Goal: Task Accomplishment & Management: Use online tool/utility

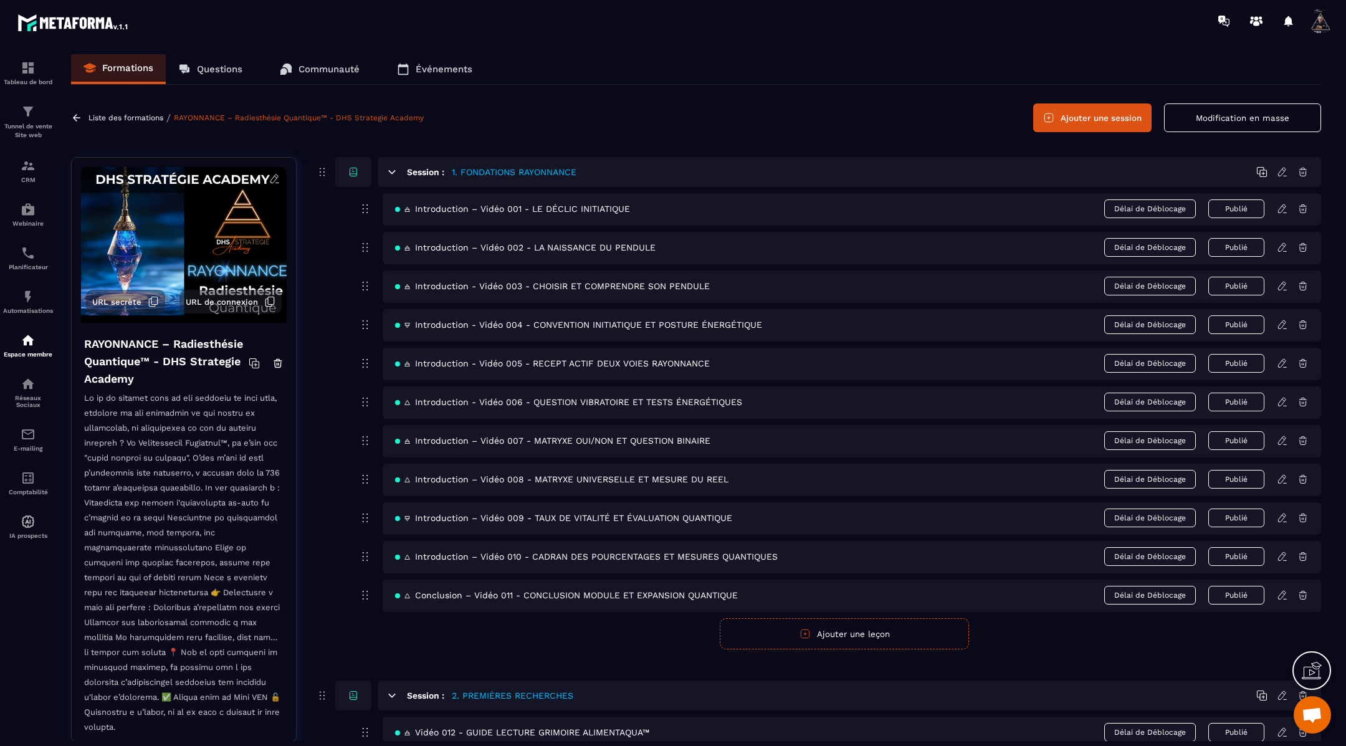
scroll to position [1278, 0]
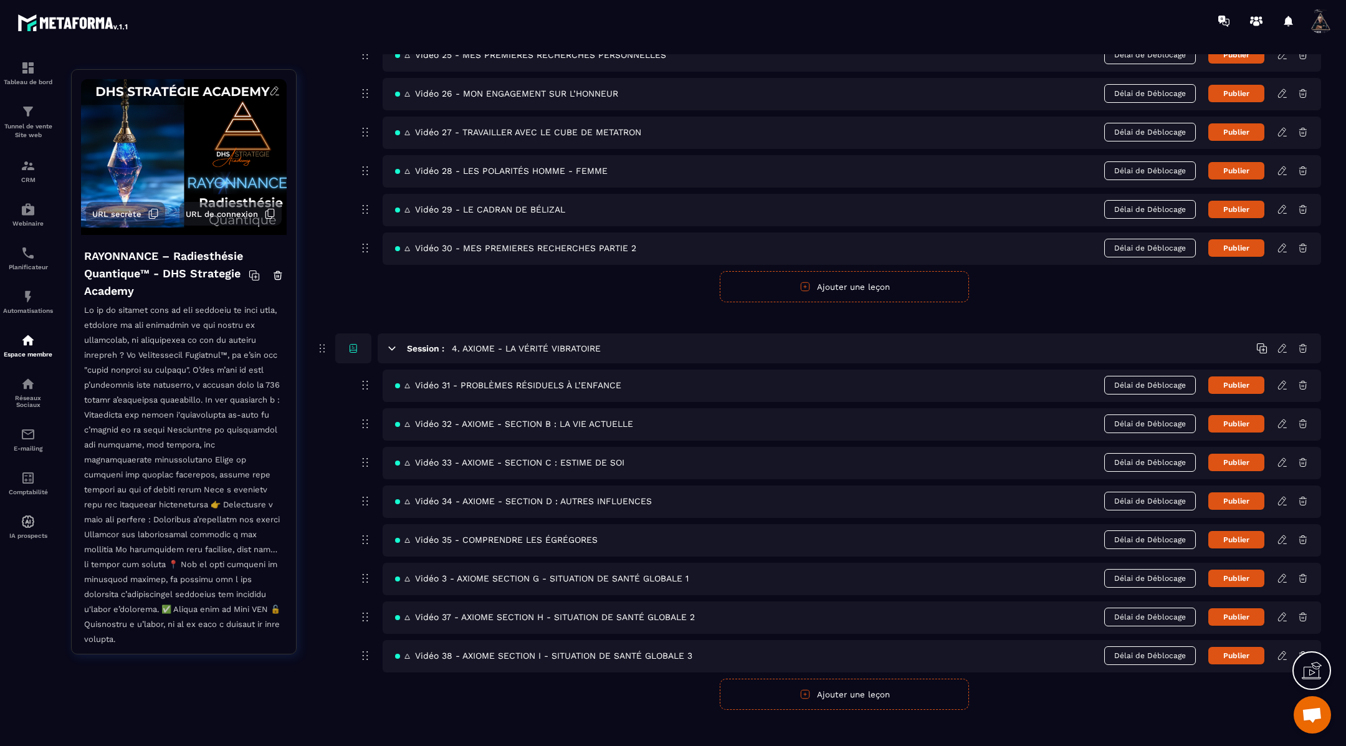
click at [822, 678] on button "Ajouter une leçon" at bounding box center [844, 693] width 249 height 31
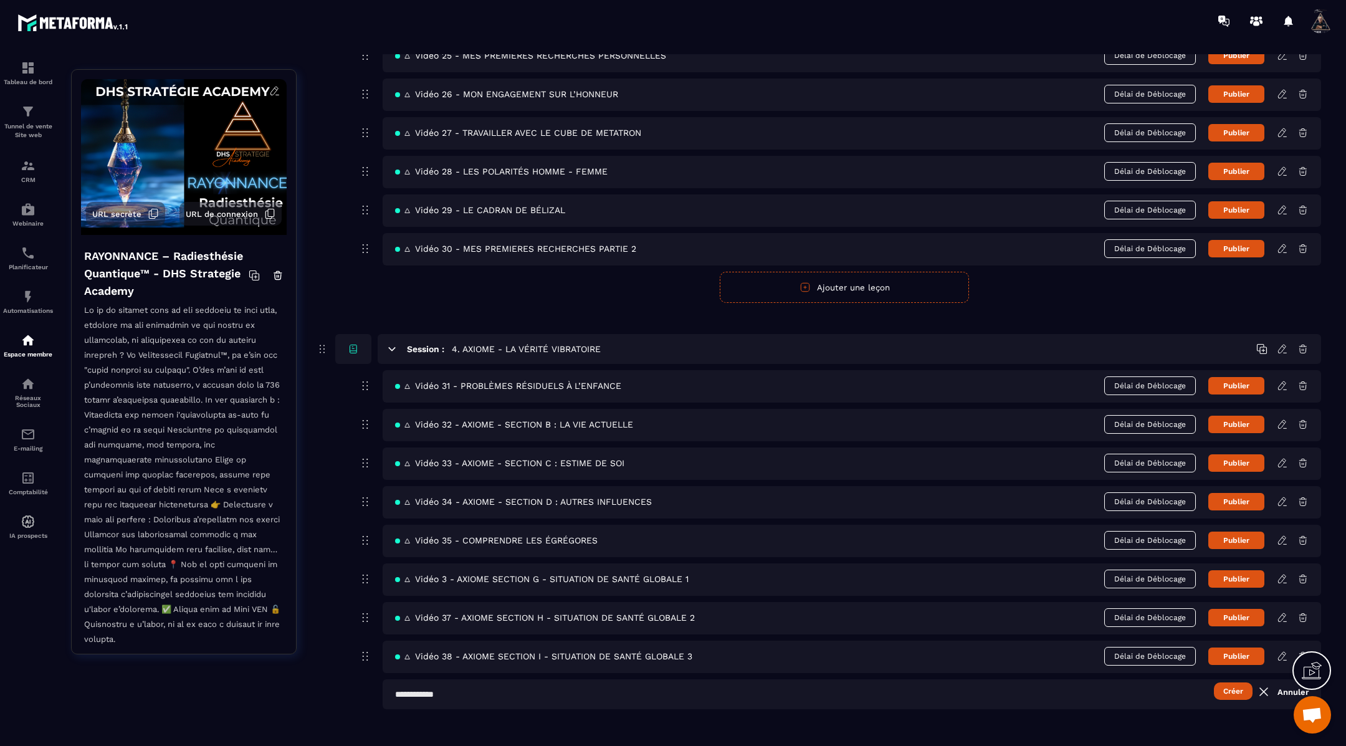
click at [549, 680] on input "text" at bounding box center [852, 694] width 938 height 30
paste input "**********"
type input "**********"
click at [1235, 682] on button "Créer" at bounding box center [1233, 690] width 39 height 17
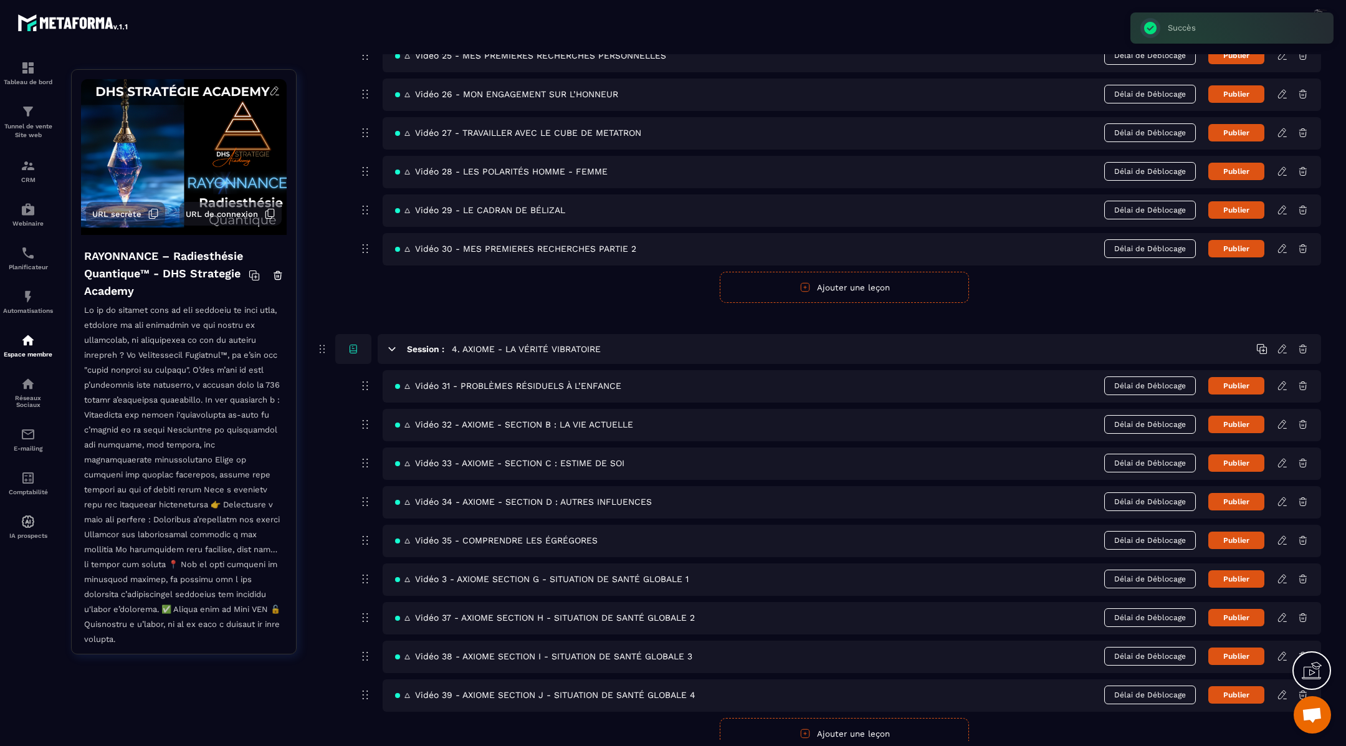
click at [1279, 689] on icon at bounding box center [1282, 694] width 11 height 11
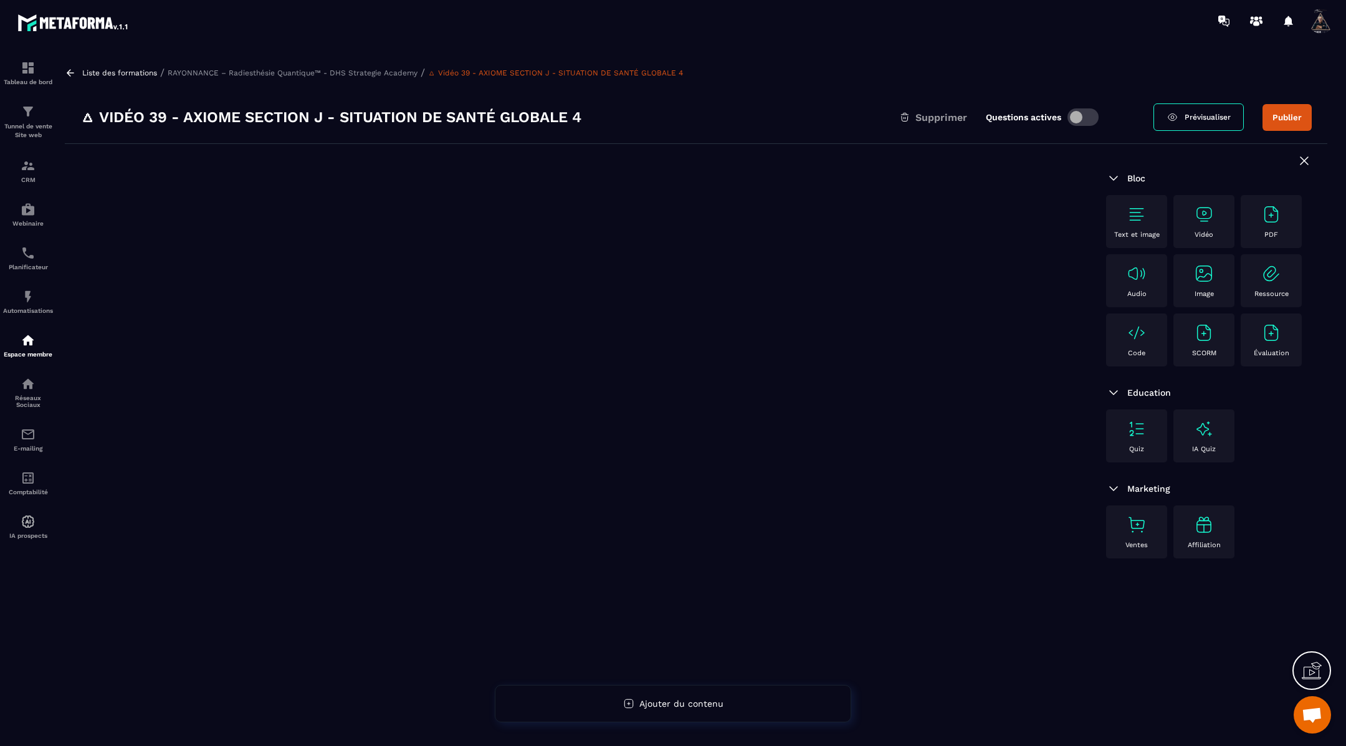
click at [1140, 219] on img at bounding box center [1136, 214] width 20 height 20
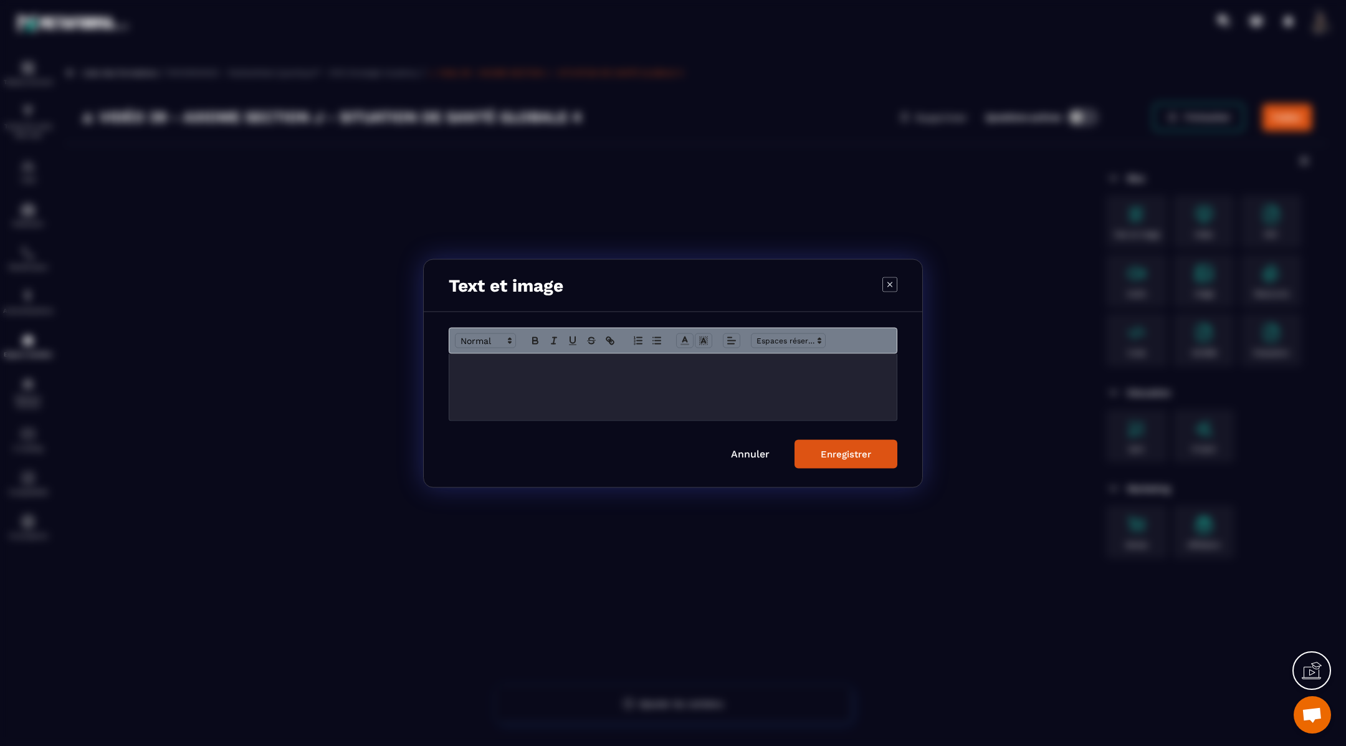
click at [480, 369] on p "Modal window" at bounding box center [673, 366] width 429 height 11
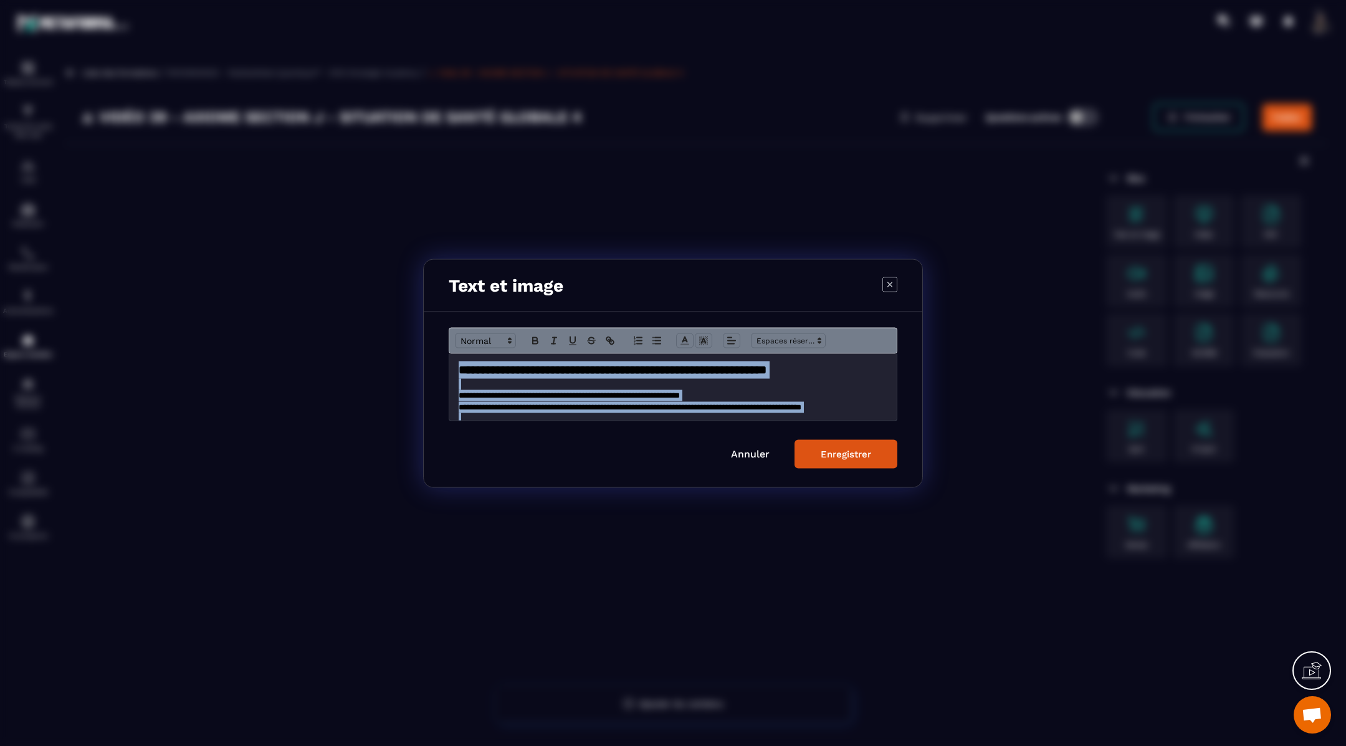
drag, startPoint x: 481, startPoint y: 409, endPoint x: 471, endPoint y: 295, distance: 115.1
click at [471, 295] on div "**********" at bounding box center [673, 373] width 500 height 229
click at [685, 338] on polyline "Modal window" at bounding box center [685, 338] width 4 height 5
click at [687, 368] on span "Modal window" at bounding box center [686, 368] width 10 height 10
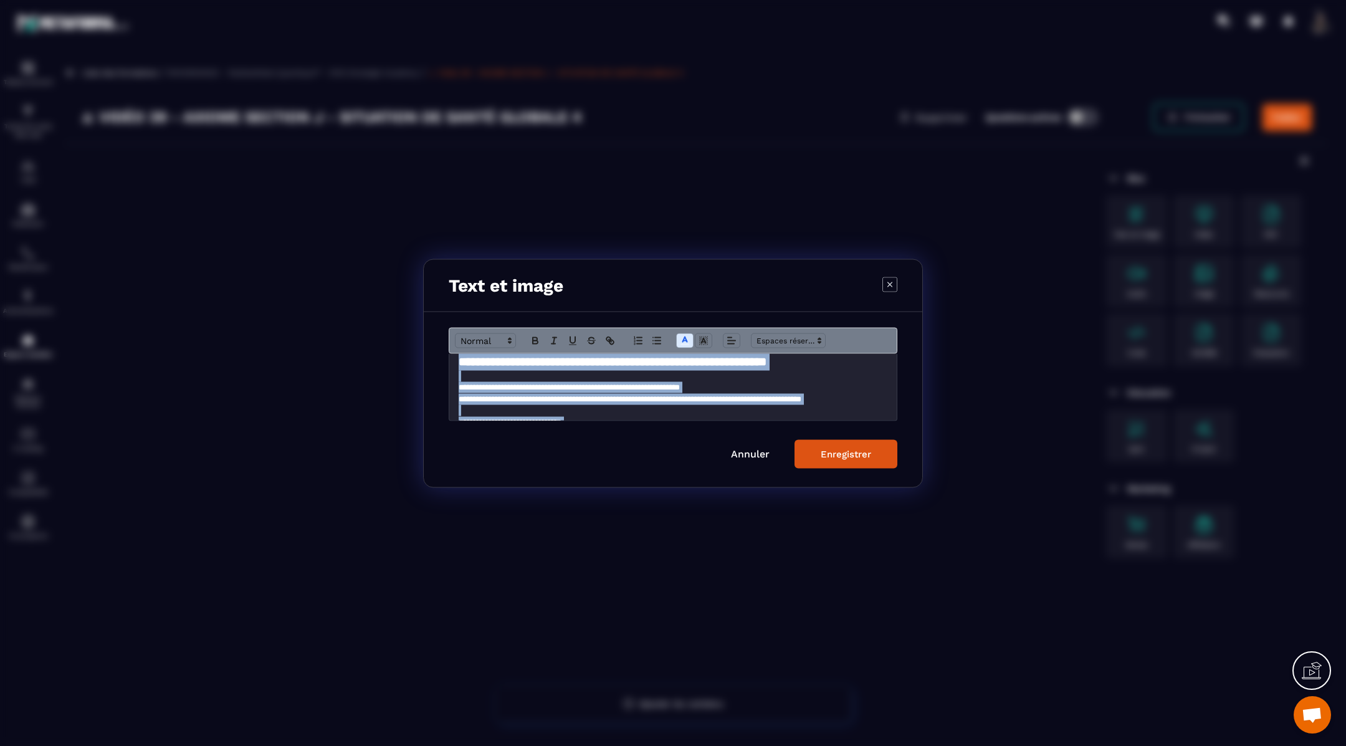
click at [856, 461] on button "Enregistrer" at bounding box center [845, 453] width 103 height 29
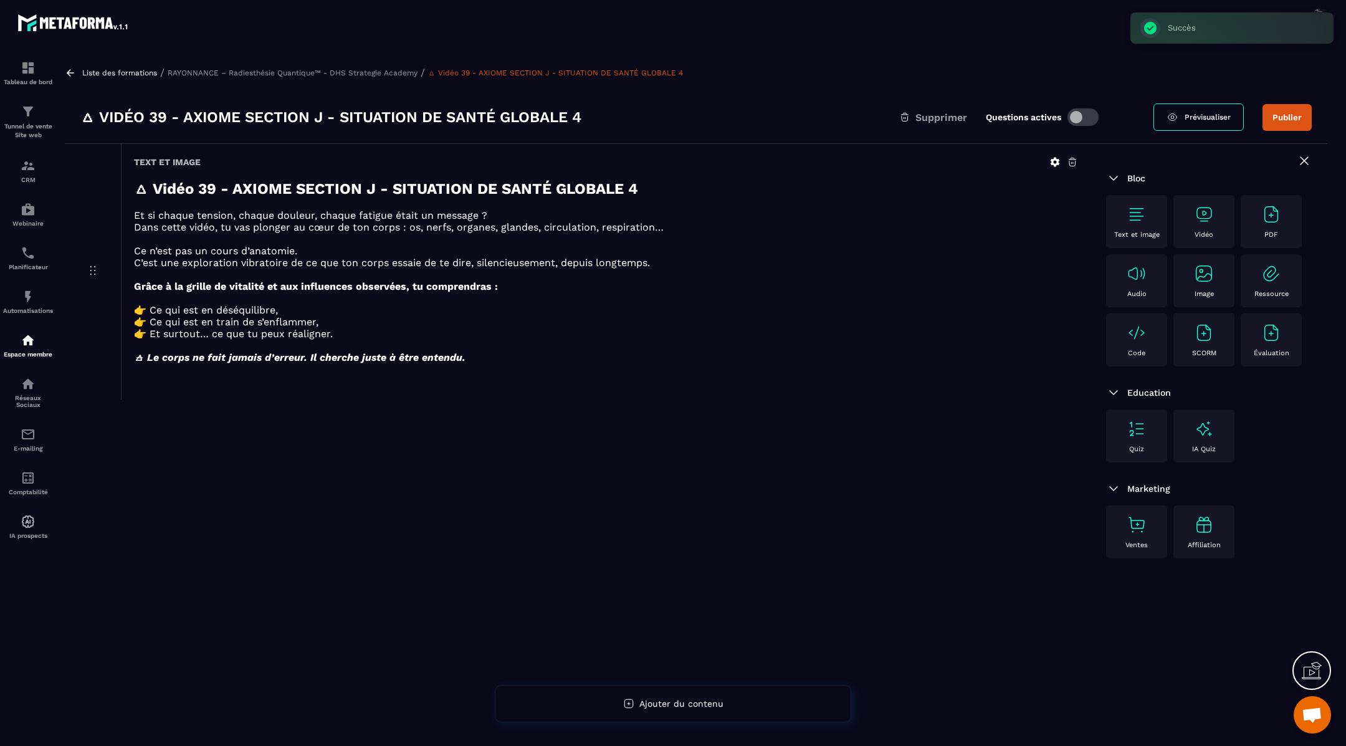
click at [1059, 158] on icon at bounding box center [1054, 161] width 11 height 11
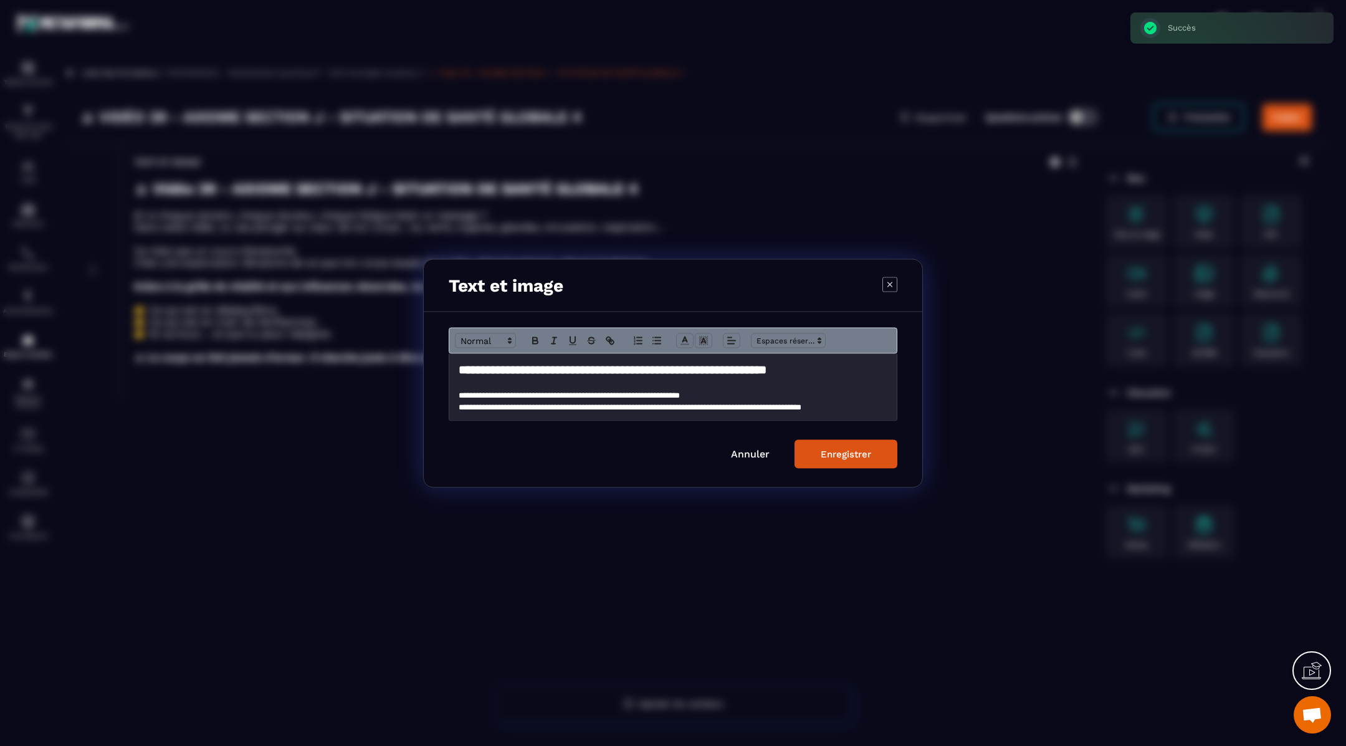
click at [718, 368] on strong "**********" at bounding box center [613, 369] width 308 height 12
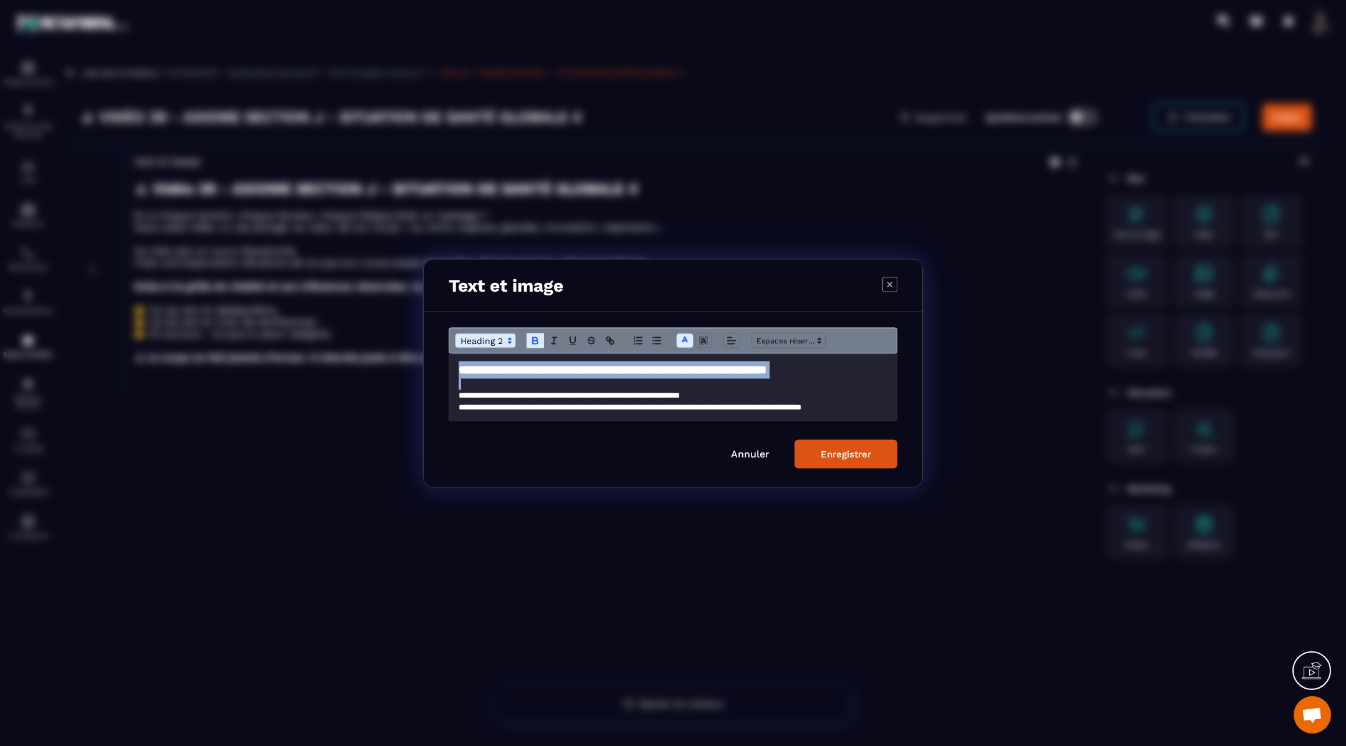
click at [685, 343] on icon "Modal window" at bounding box center [684, 340] width 11 height 11
click at [746, 378] on span "Modal window" at bounding box center [748, 381] width 10 height 10
click at [837, 452] on div "Enregistrer" at bounding box center [846, 453] width 50 height 11
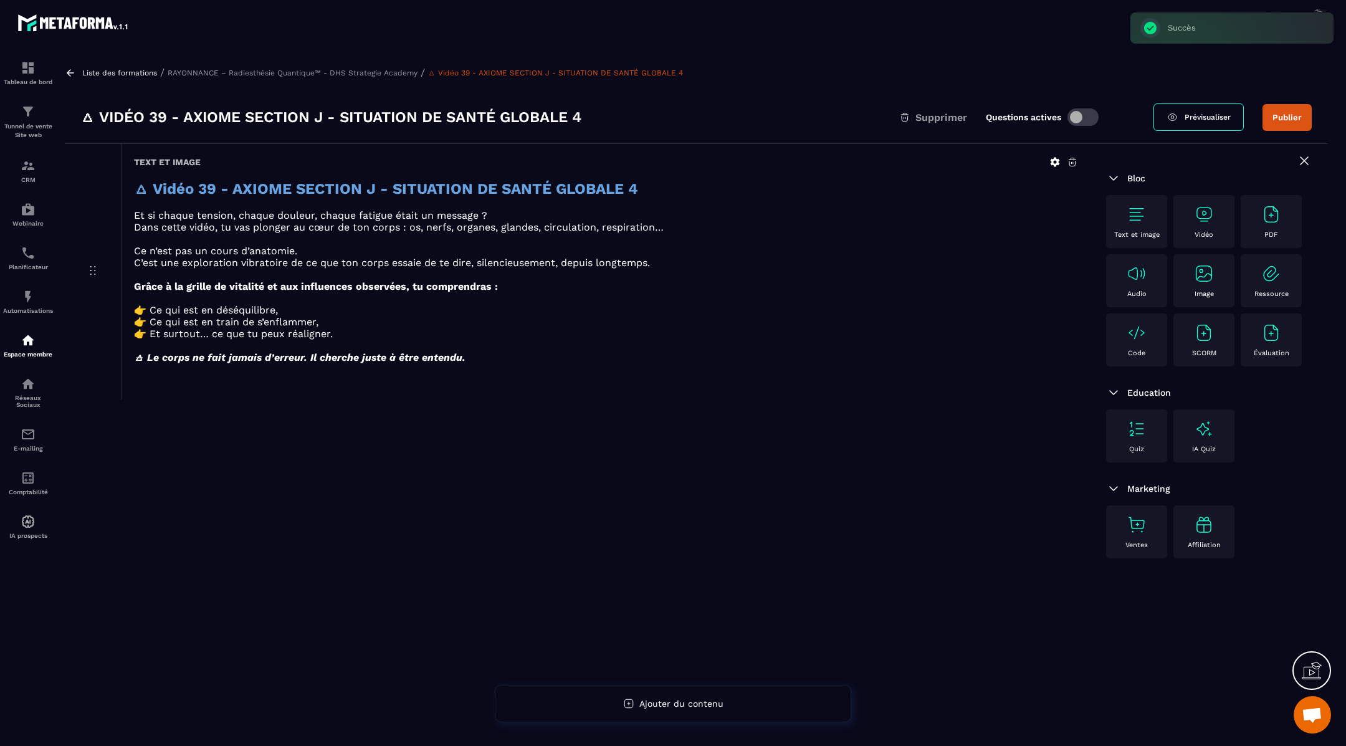
click at [1214, 204] on div "Vidéo" at bounding box center [1203, 221] width 49 height 34
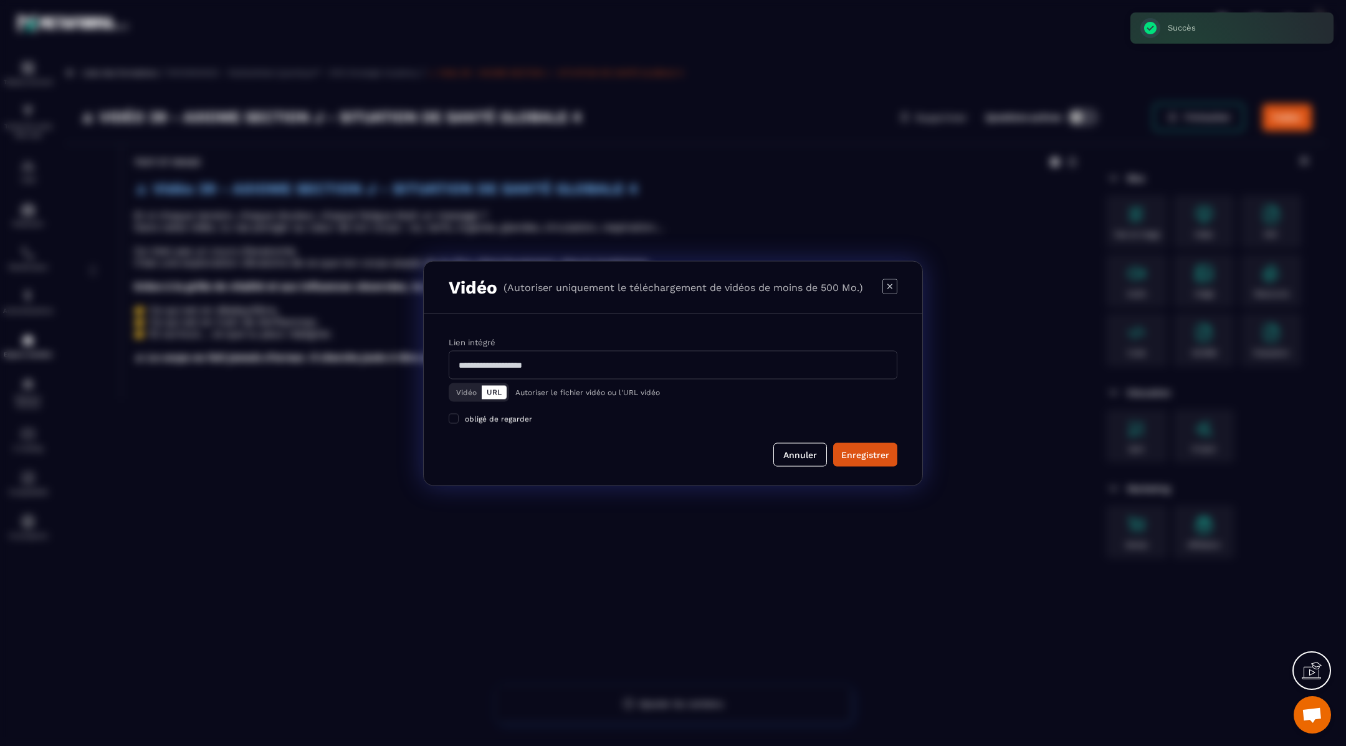
click at [460, 394] on button "Vidéo" at bounding box center [466, 392] width 31 height 14
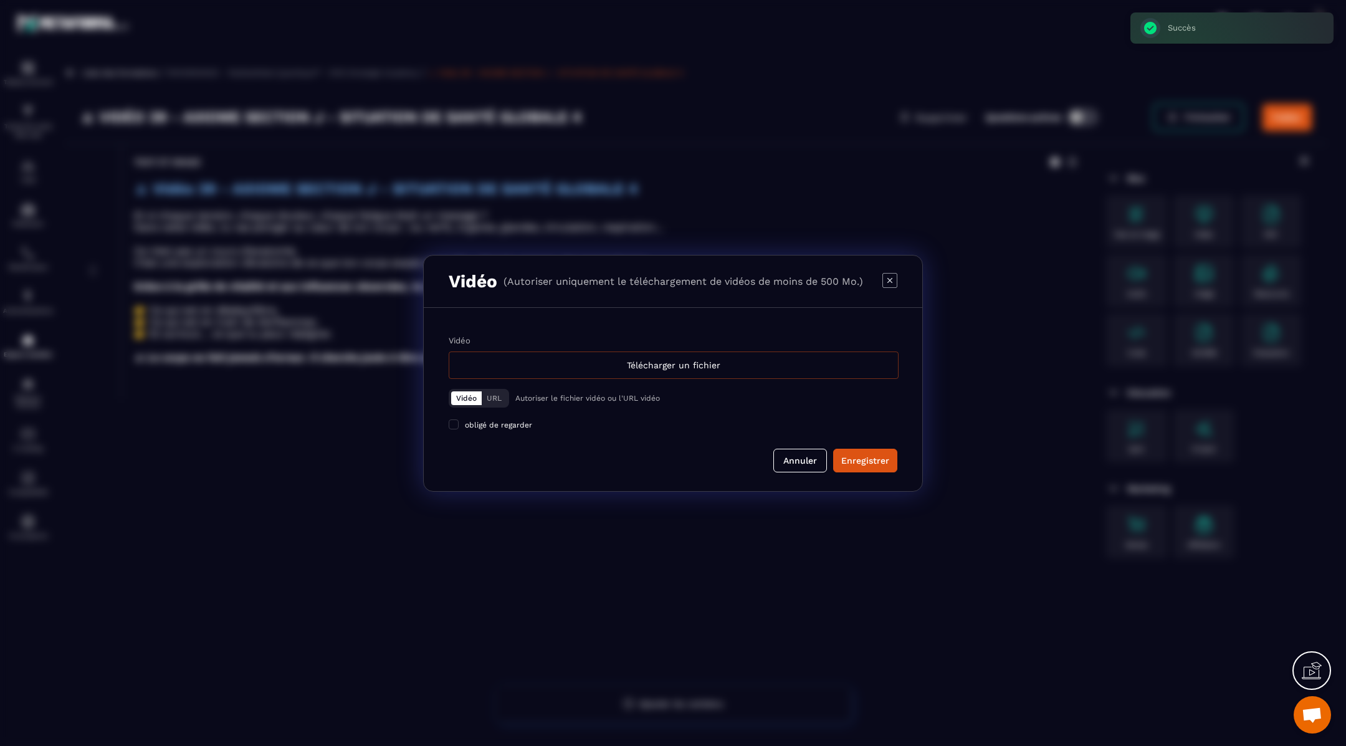
click at [520, 369] on div "Télécharger un fichier" at bounding box center [674, 364] width 450 height 27
click at [0, 0] on input "Vidéo Télécharger un fichier" at bounding box center [0, 0] width 0 height 0
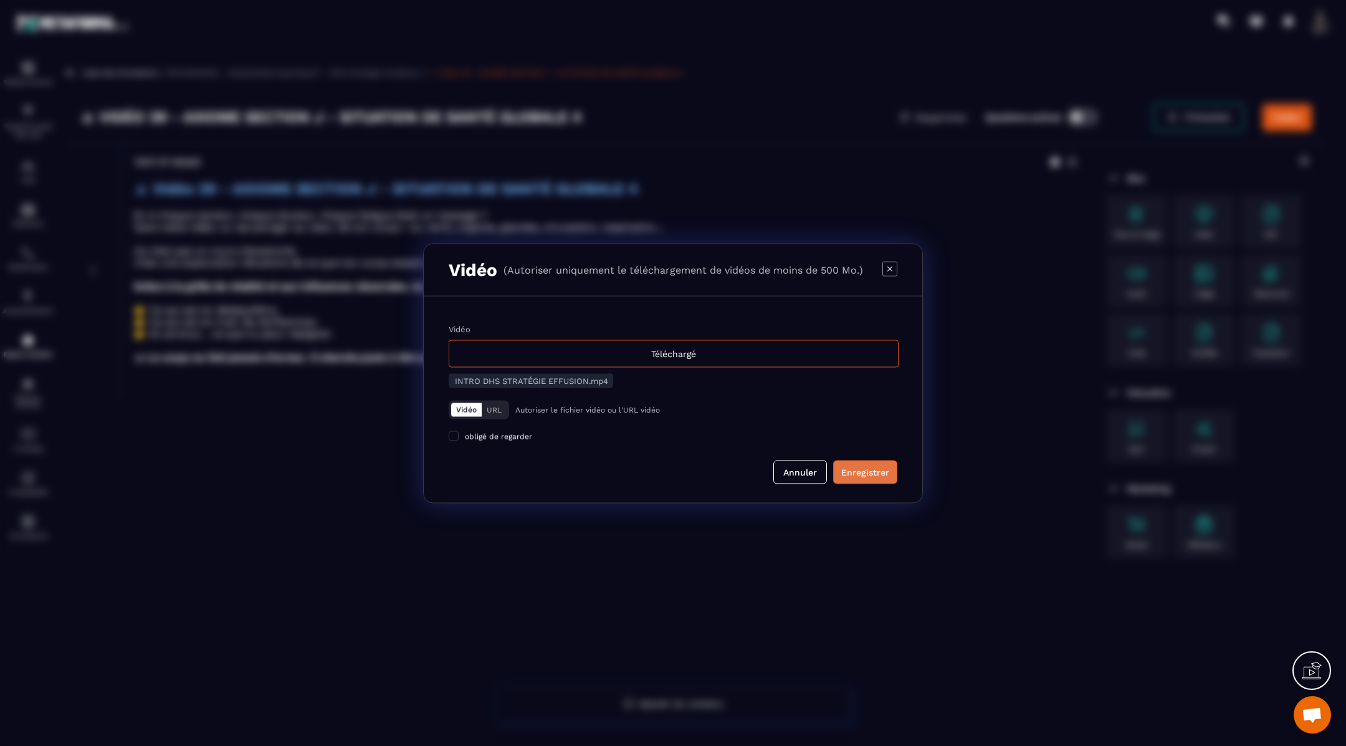
click at [867, 477] on div "Enregistrer" at bounding box center [865, 471] width 48 height 12
